Goal: Information Seeking & Learning: Find specific fact

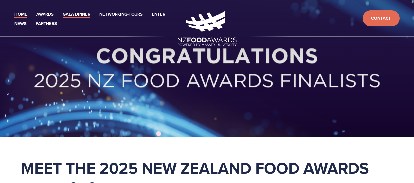
click at [72, 15] on link "Gala Dinner" at bounding box center [77, 15] width 28 height 8
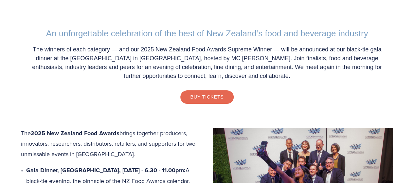
scroll to position [143, 0]
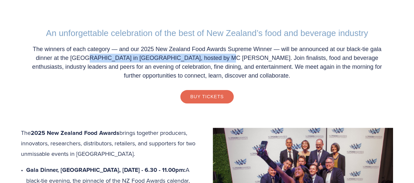
drag, startPoint x: 77, startPoint y: 59, endPoint x: 201, endPoint y: 57, distance: 123.8
click at [201, 57] on p "The winners of each category — and our 2025 New Zealand Food Awards Supreme Win…" at bounding box center [207, 62] width 359 height 35
copy p "Central Energy Trust Arena in Palmerston North"
